Goal: Information Seeking & Learning: Check status

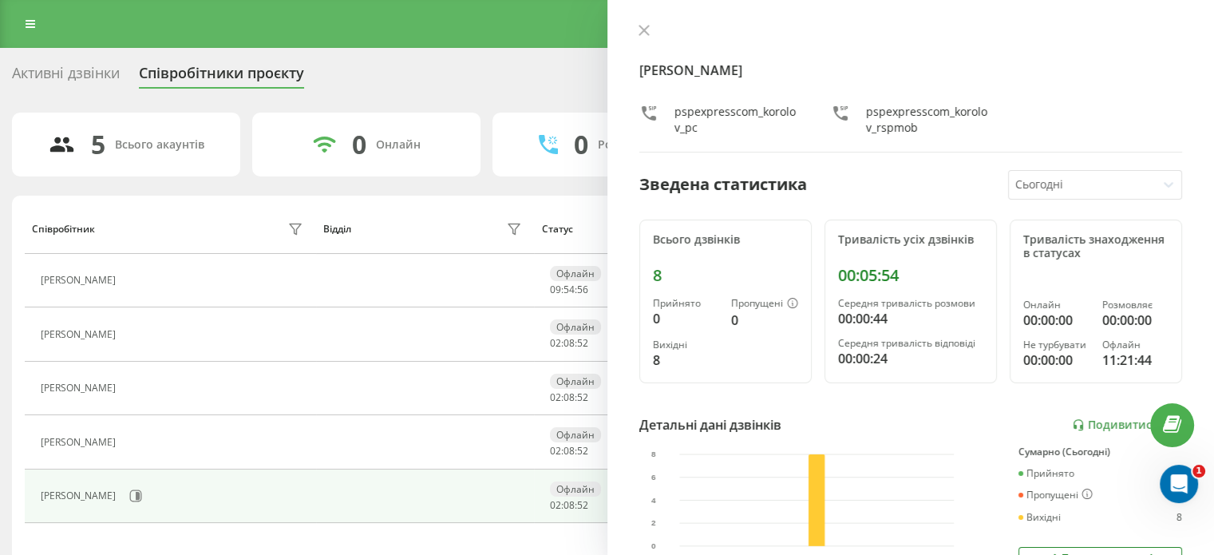
scroll to position [160, 0]
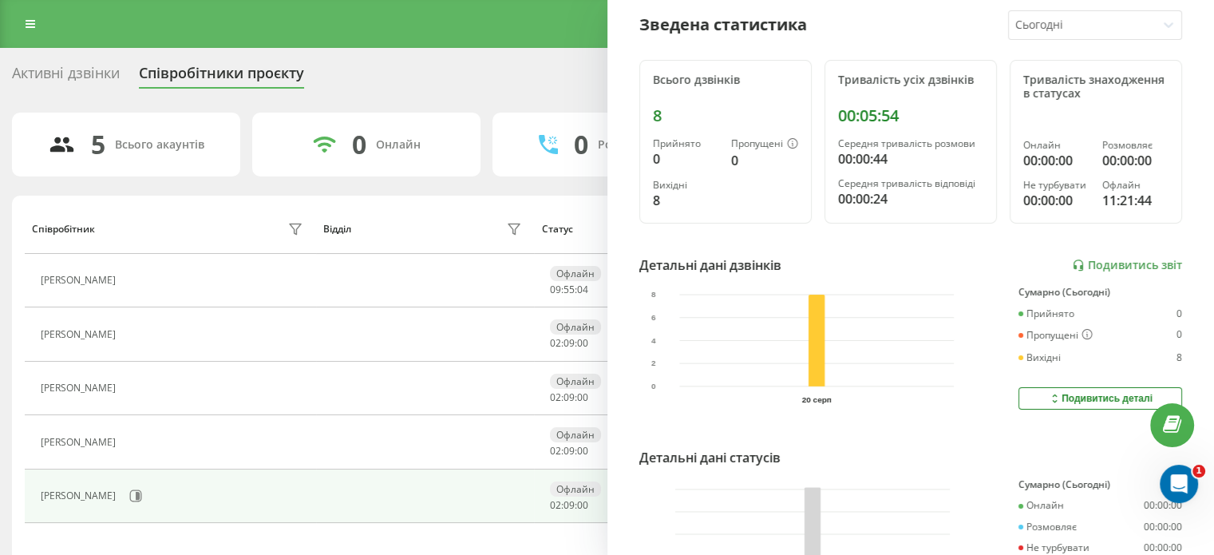
click at [659, 117] on div "8" at bounding box center [725, 115] width 145 height 19
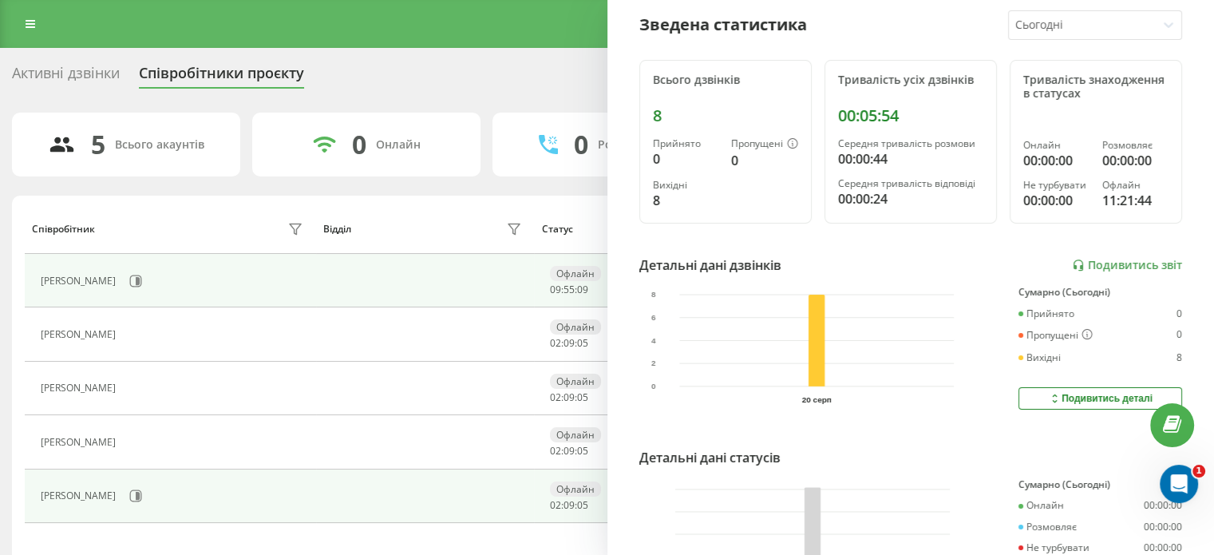
click at [493, 258] on td at bounding box center [425, 280] width 219 height 53
